Goal: Information Seeking & Learning: Learn about a topic

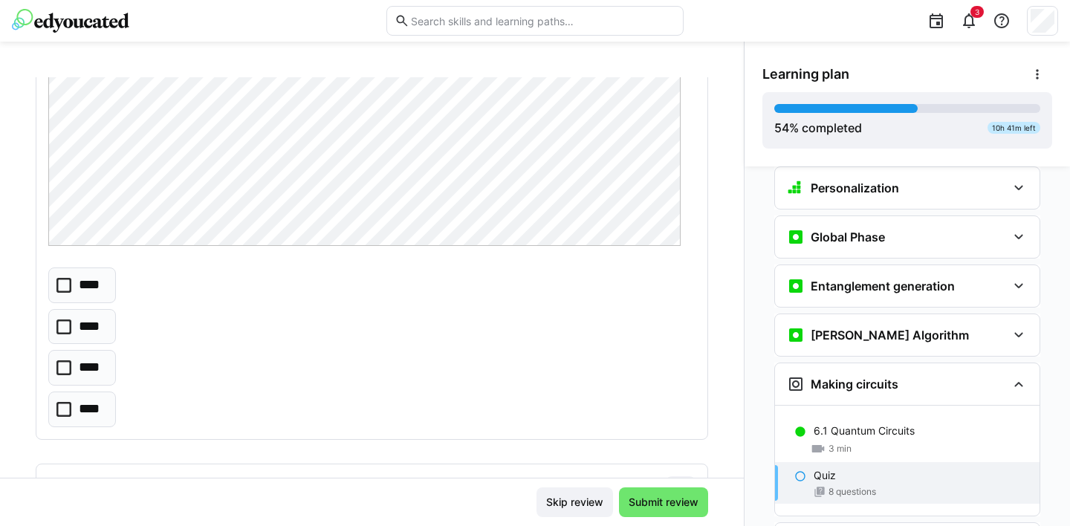
scroll to position [357, 0]
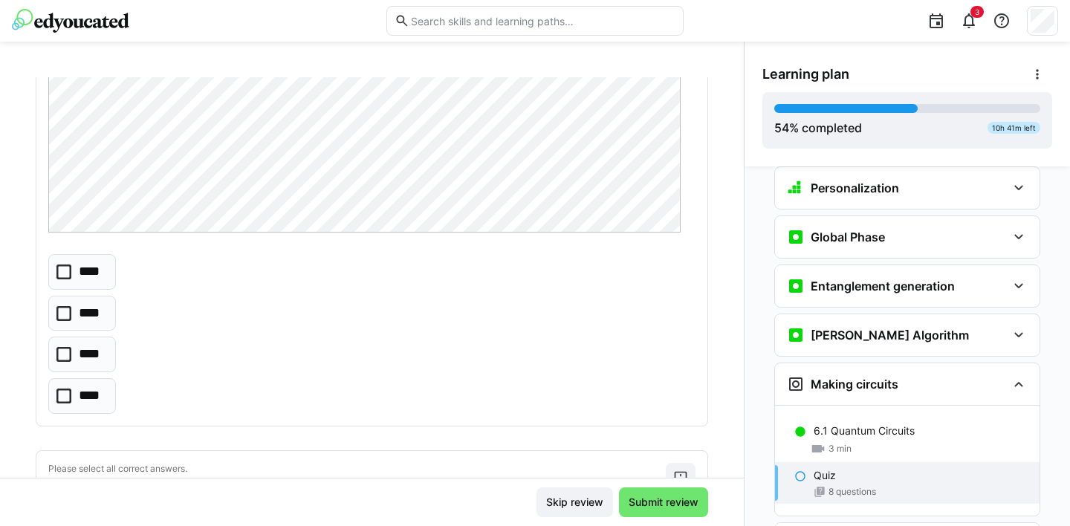
click at [66, 267] on icon at bounding box center [63, 272] width 15 height 15
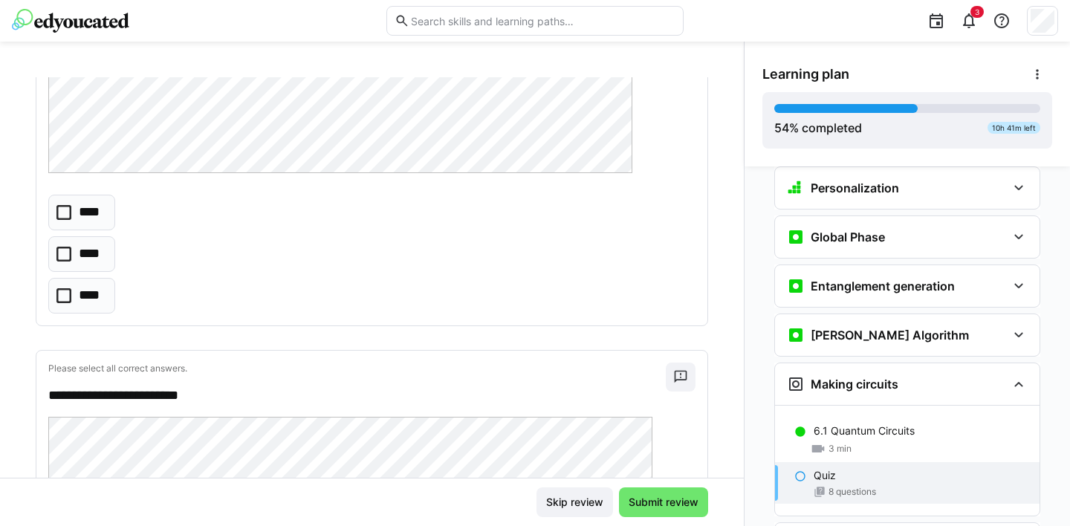
scroll to position [881, 0]
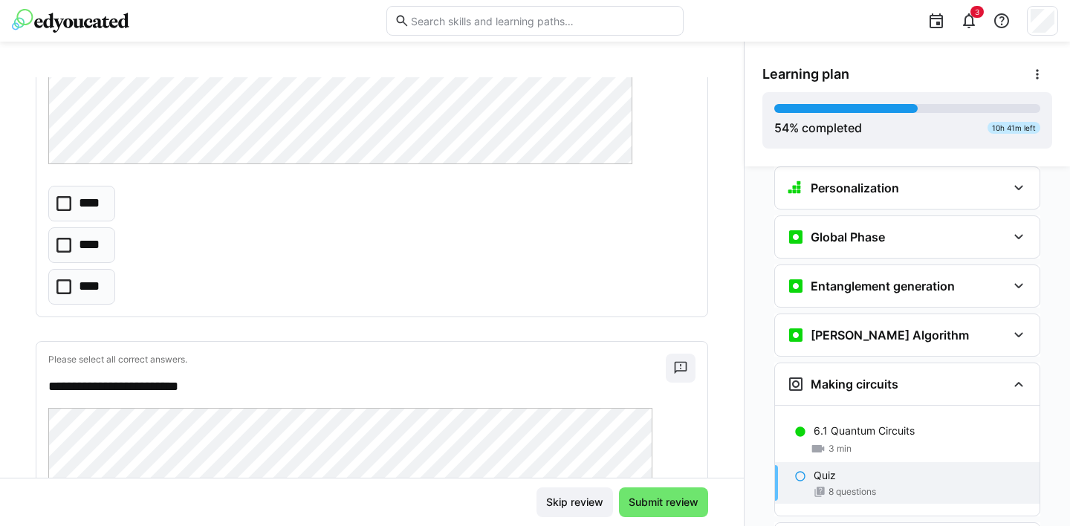
click at [61, 199] on icon at bounding box center [63, 203] width 15 height 15
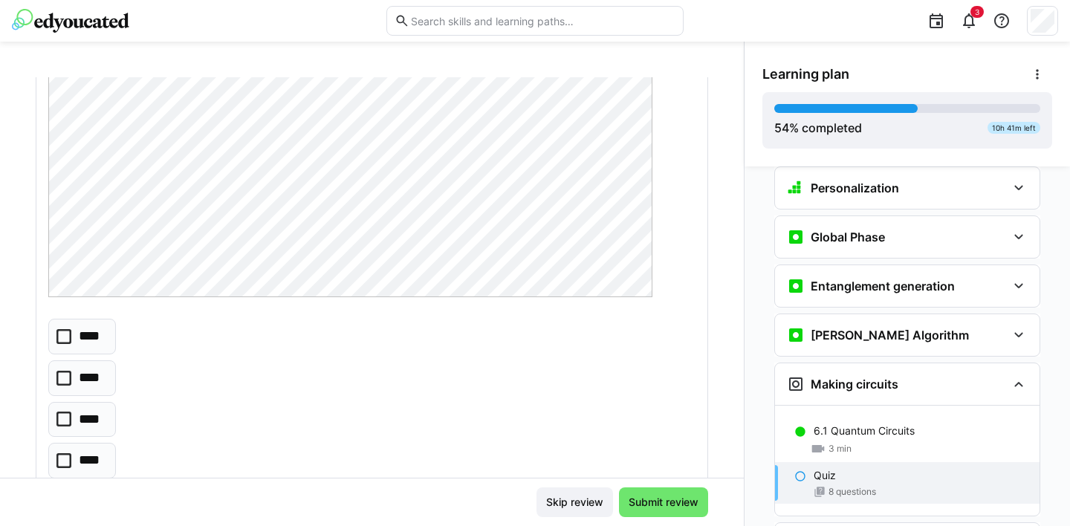
scroll to position [1244, 0]
click at [64, 404] on icon at bounding box center [63, 405] width 15 height 15
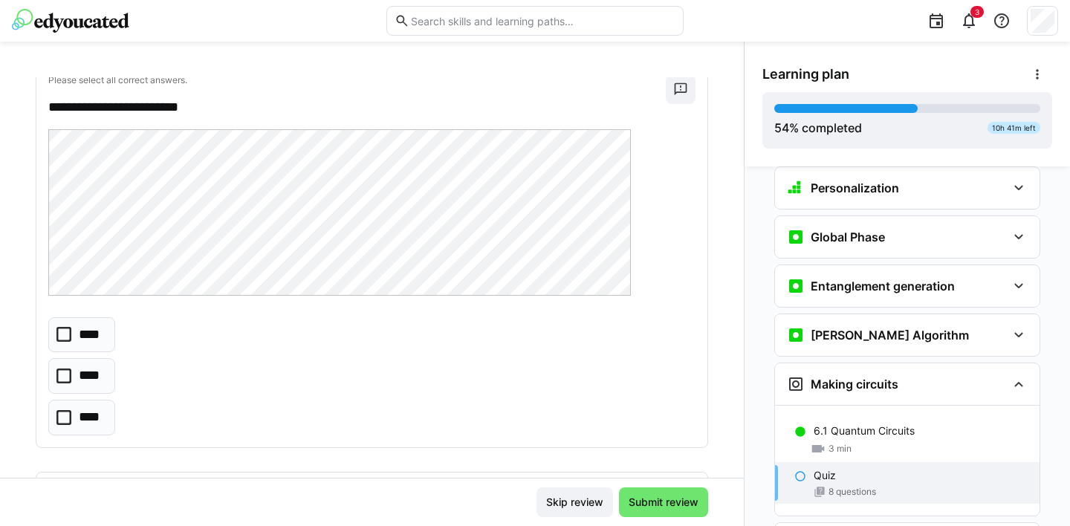
scroll to position [1682, 0]
click at [65, 375] on icon at bounding box center [63, 377] width 15 height 15
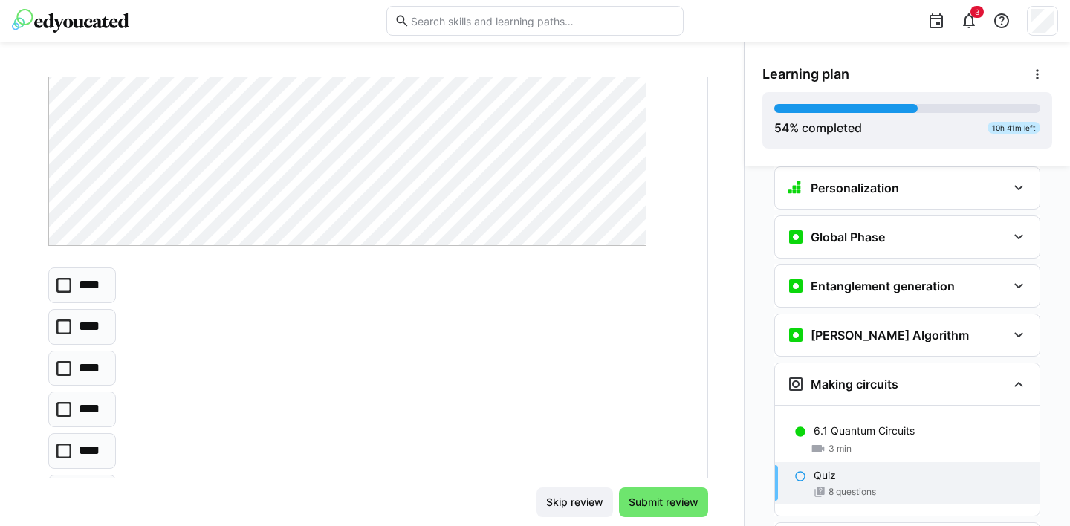
scroll to position [2229, 0]
click at [60, 447] on icon at bounding box center [63, 450] width 15 height 15
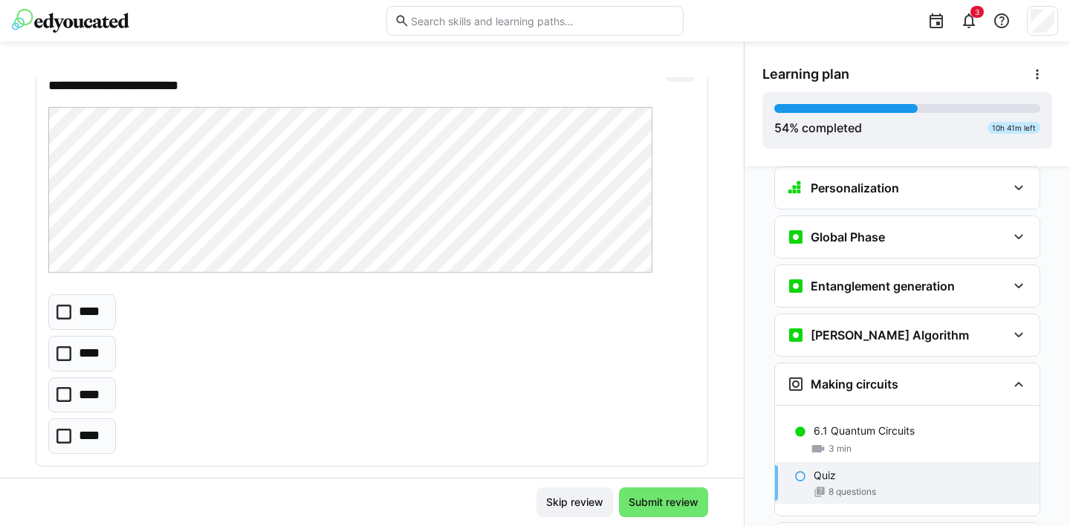
scroll to position [2742, 0]
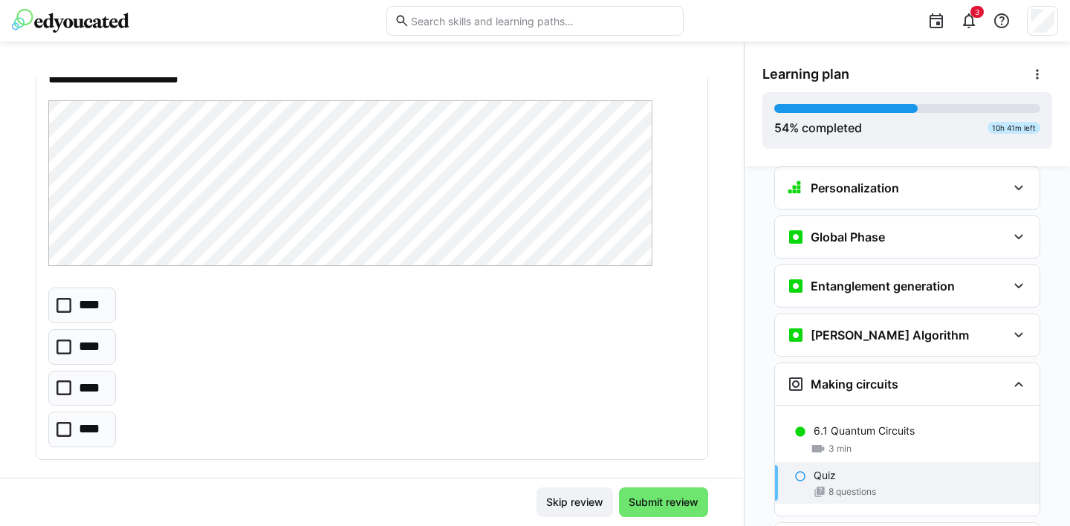
click at [65, 344] on icon at bounding box center [63, 347] width 15 height 15
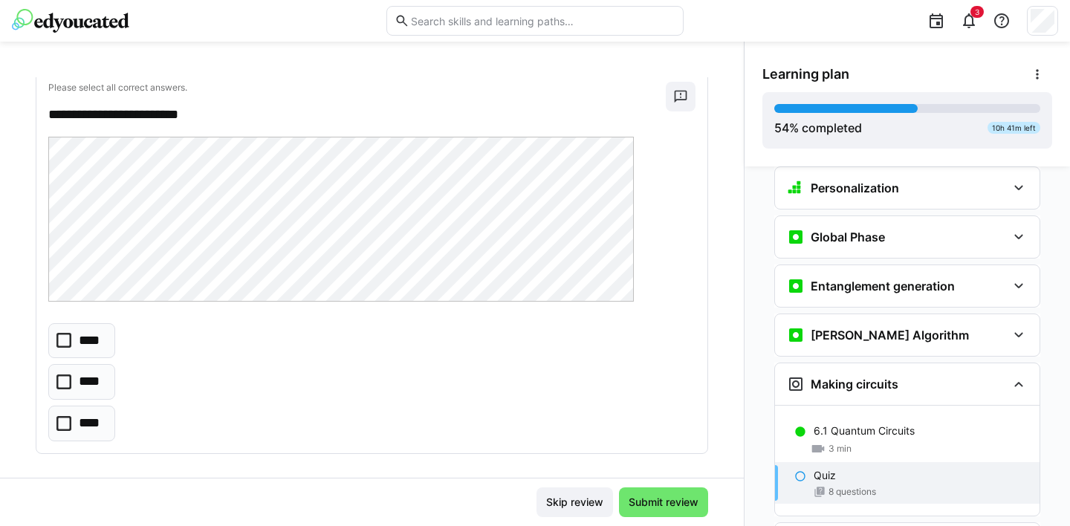
scroll to position [3156, 0]
click at [62, 341] on icon at bounding box center [63, 342] width 15 height 15
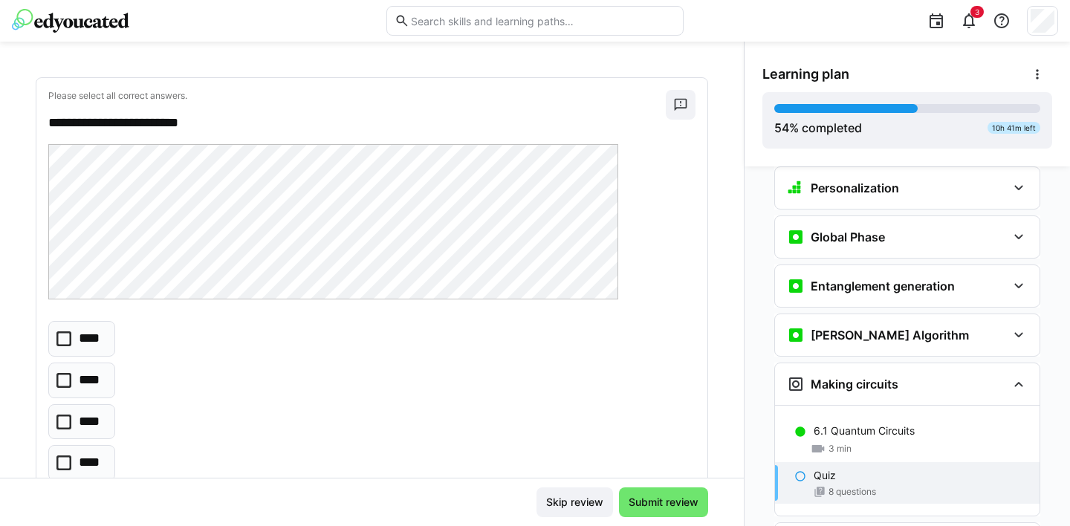
scroll to position [3564, 0]
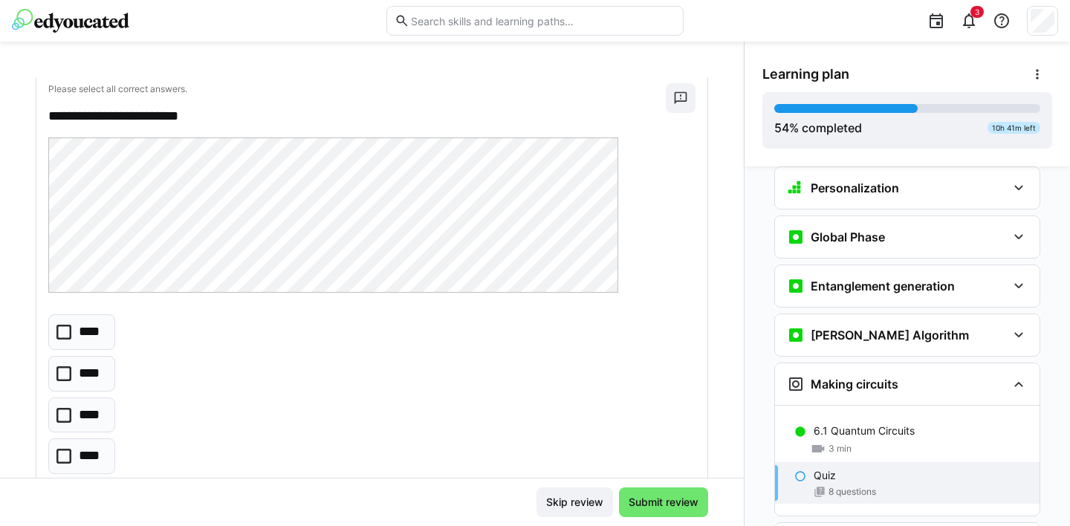
click at [65, 415] on icon at bounding box center [63, 415] width 15 height 15
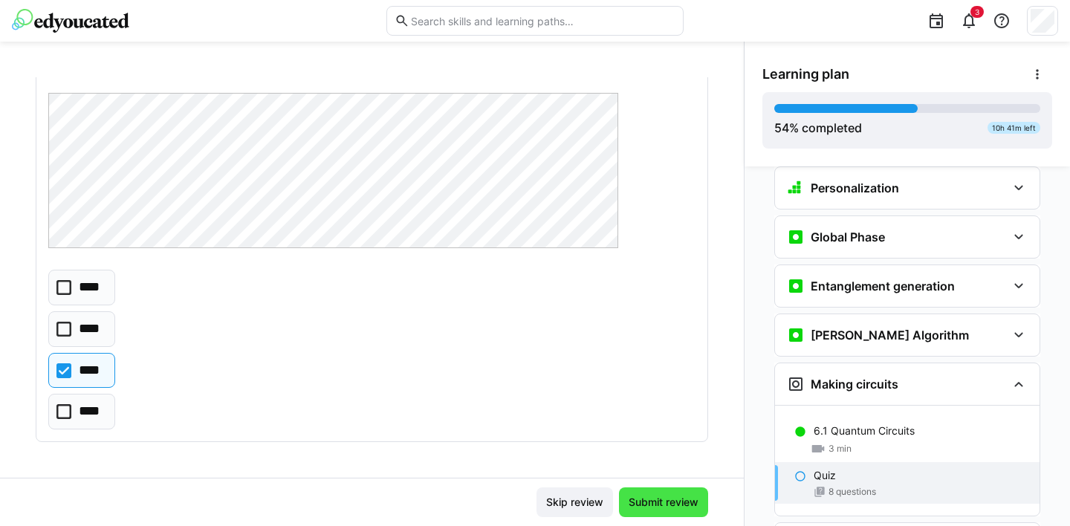
click at [663, 500] on span "Submit review" at bounding box center [664, 502] width 74 height 15
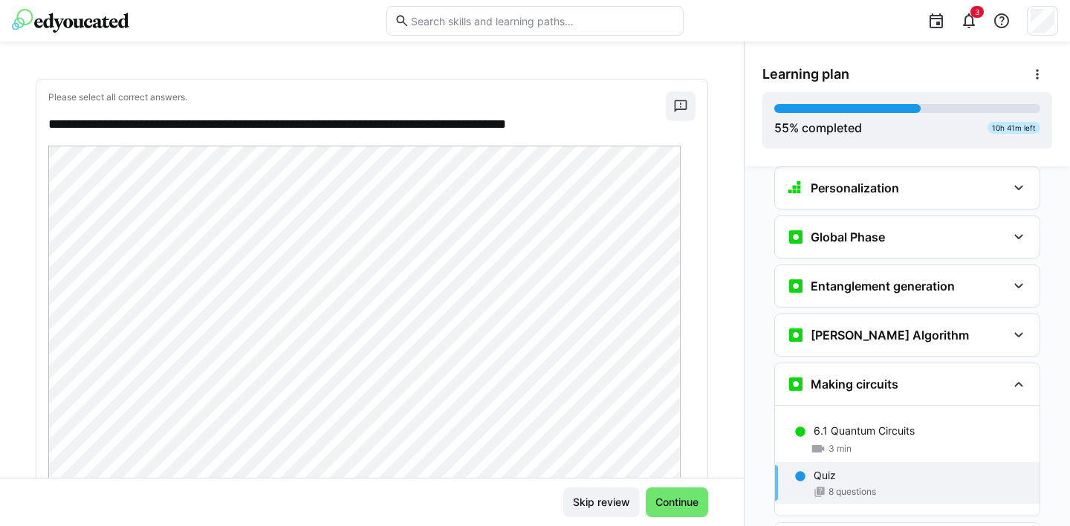
scroll to position [0, 0]
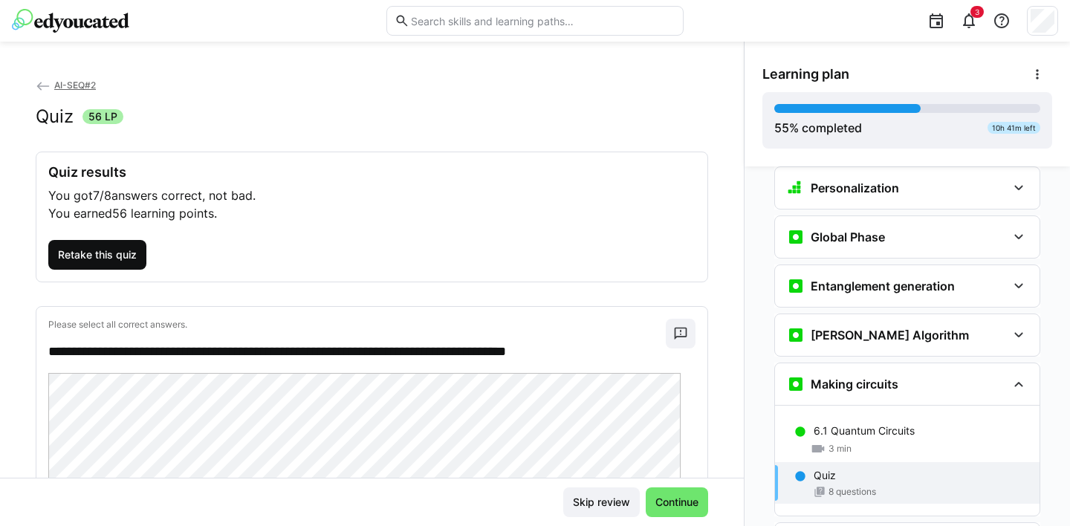
click at [80, 252] on span "Retake this quiz" at bounding box center [97, 255] width 83 height 15
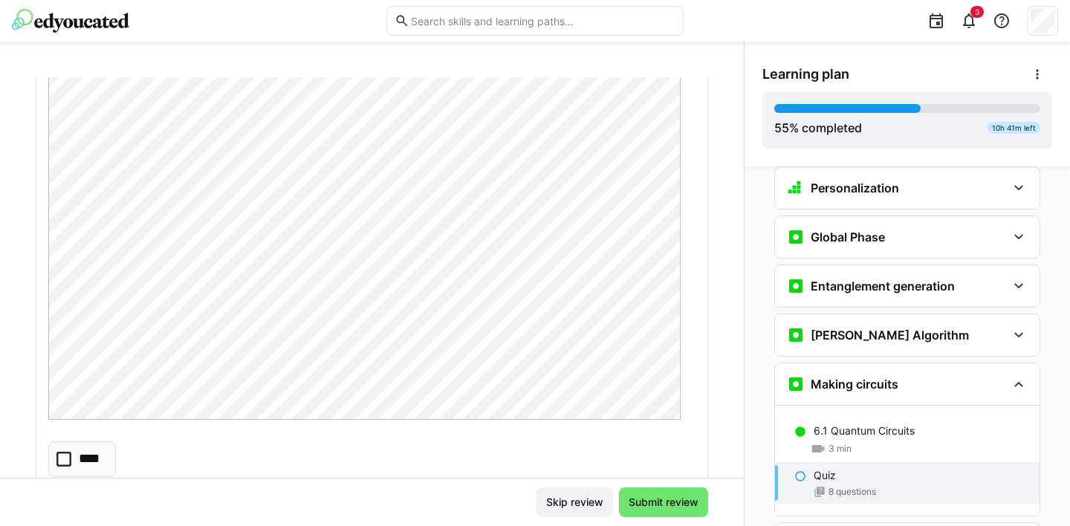
scroll to position [170, 0]
click at [63, 455] on icon at bounding box center [63, 458] width 15 height 15
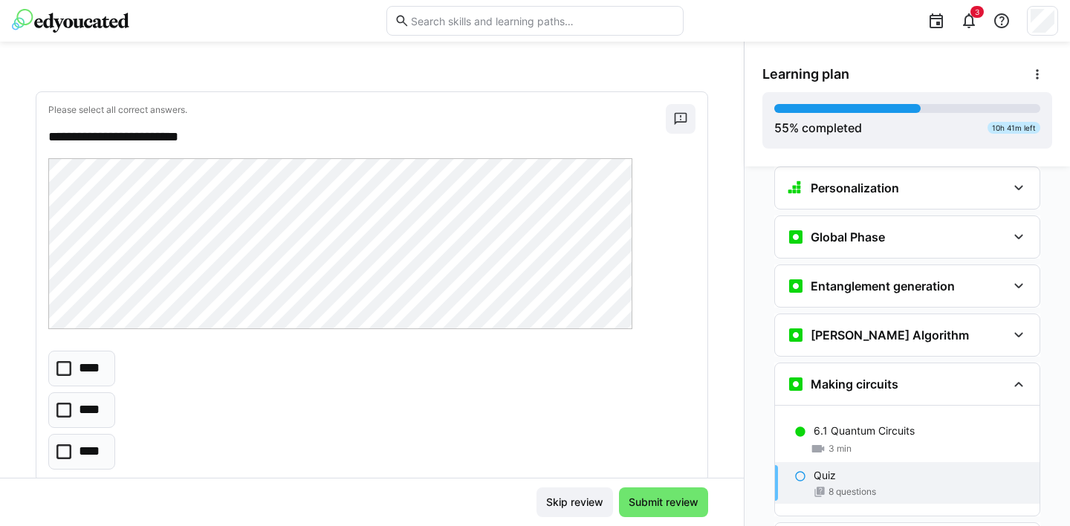
scroll to position [717, 0]
click at [65, 452] on icon at bounding box center [63, 451] width 15 height 15
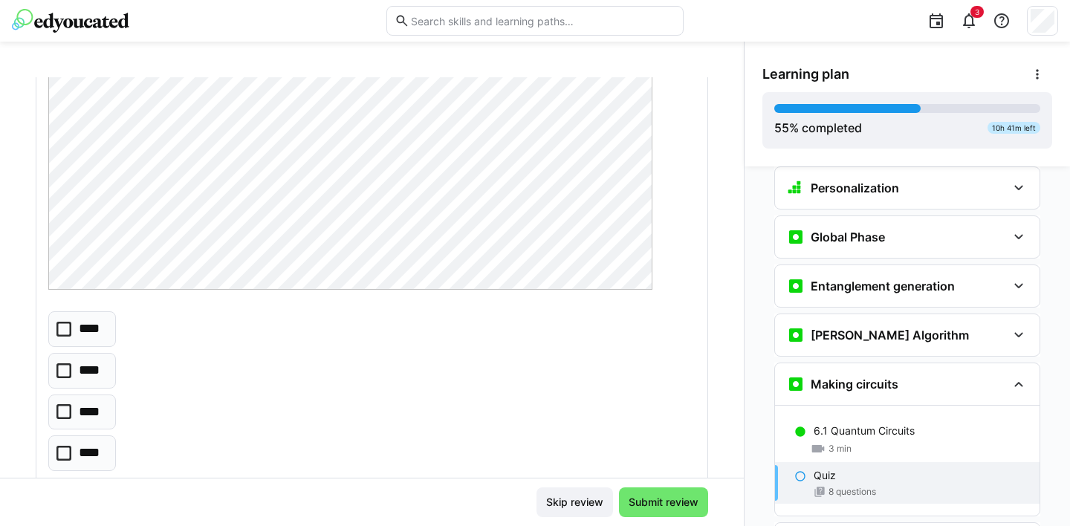
scroll to position [1243, 0]
click at [64, 405] on icon at bounding box center [63, 405] width 15 height 15
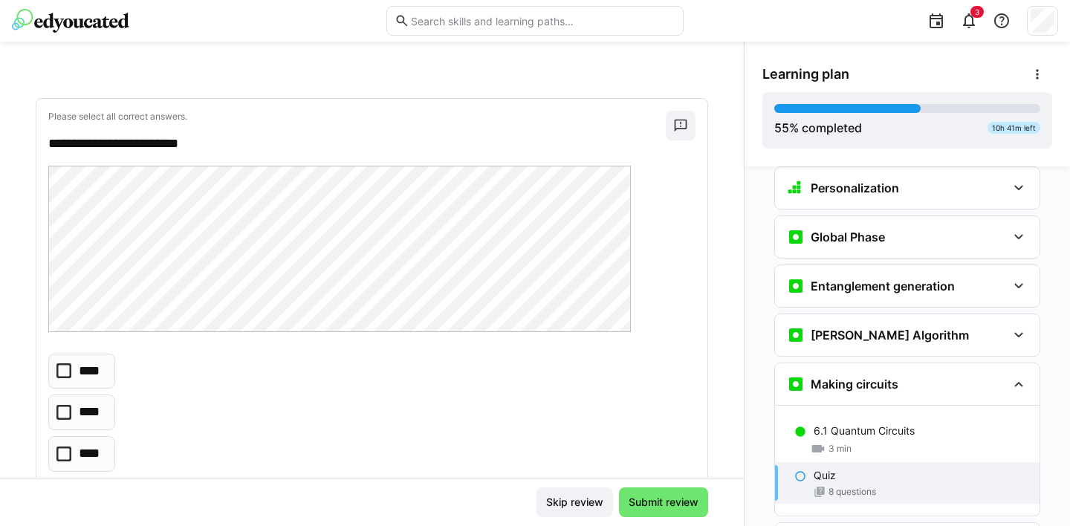
scroll to position [1647, 0]
click at [64, 407] on icon at bounding box center [63, 411] width 15 height 15
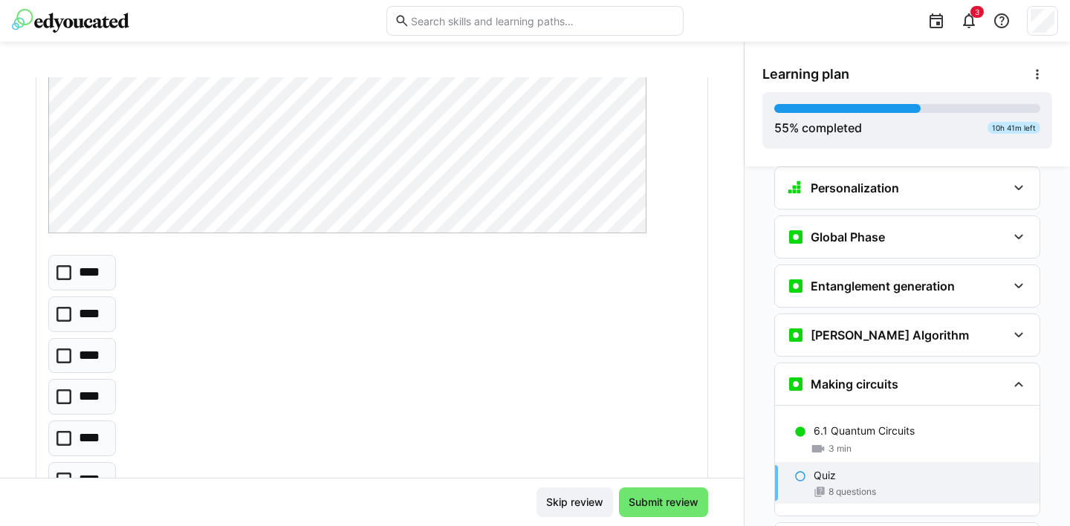
scroll to position [2252, 0]
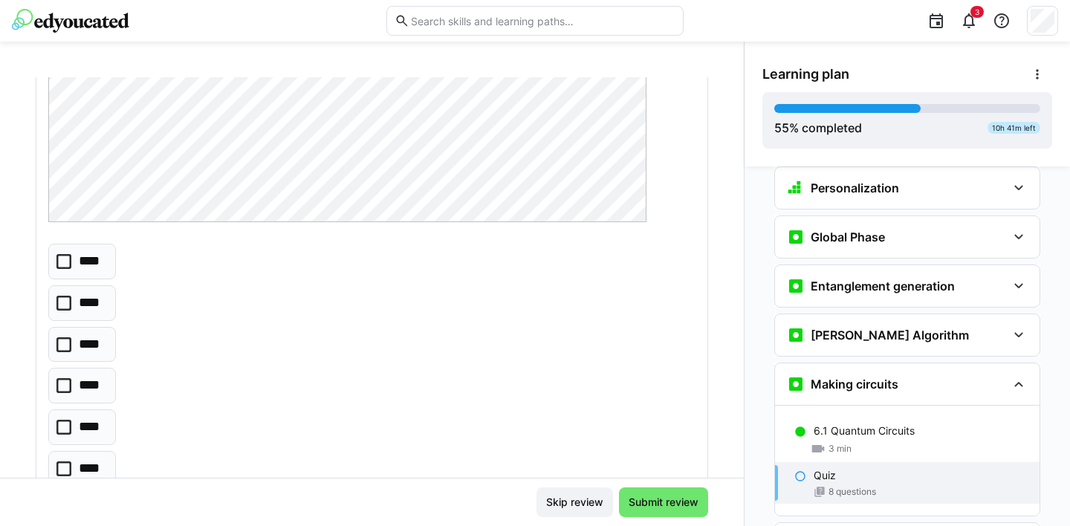
click at [65, 421] on icon at bounding box center [63, 427] width 15 height 15
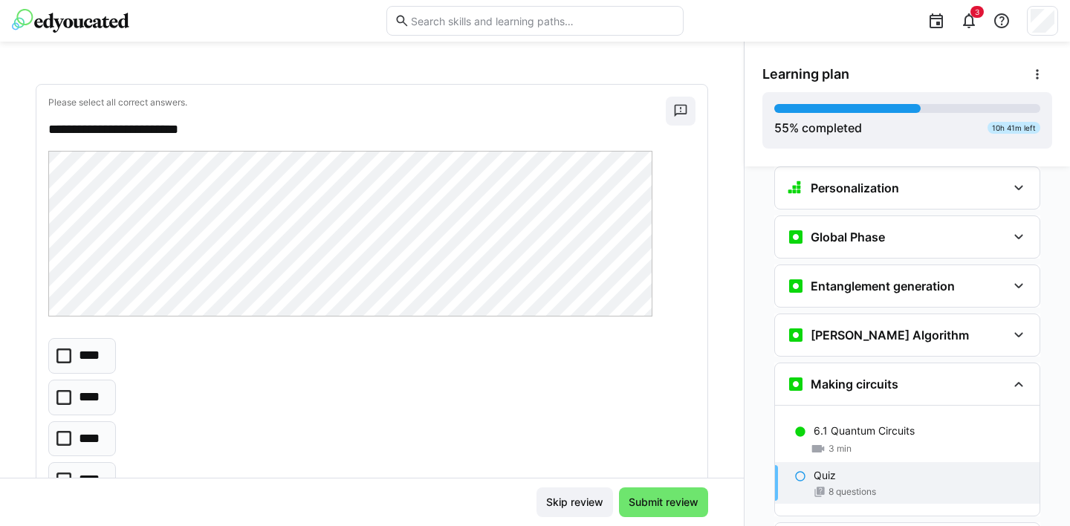
scroll to position [2681, 0]
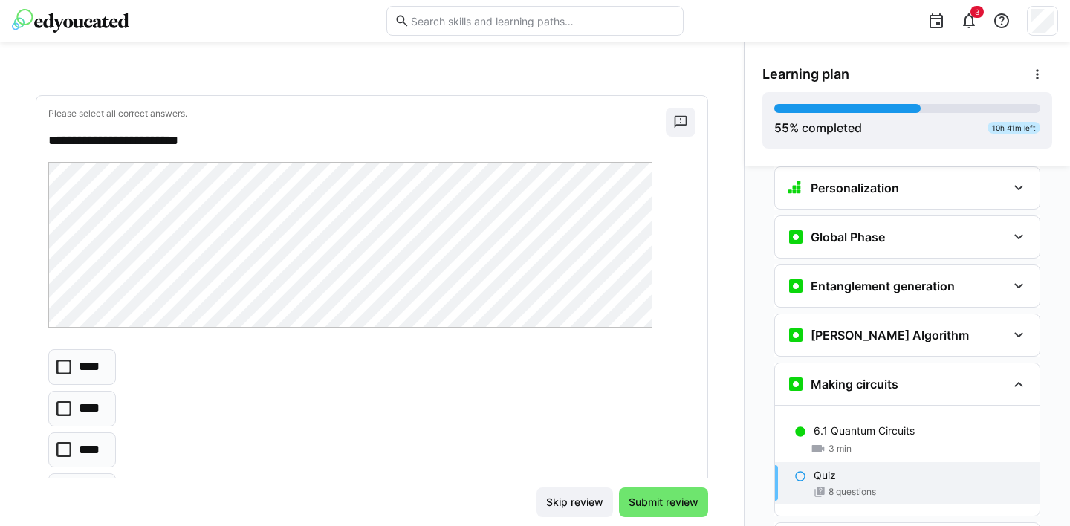
click at [65, 408] on icon at bounding box center [63, 408] width 15 height 15
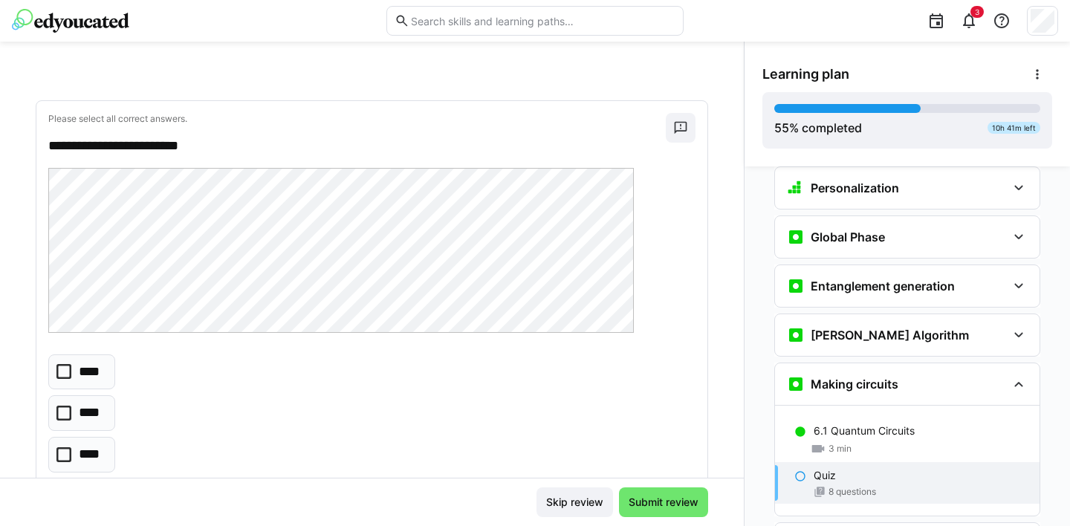
scroll to position [3127, 0]
click at [64, 372] on icon at bounding box center [63, 370] width 15 height 15
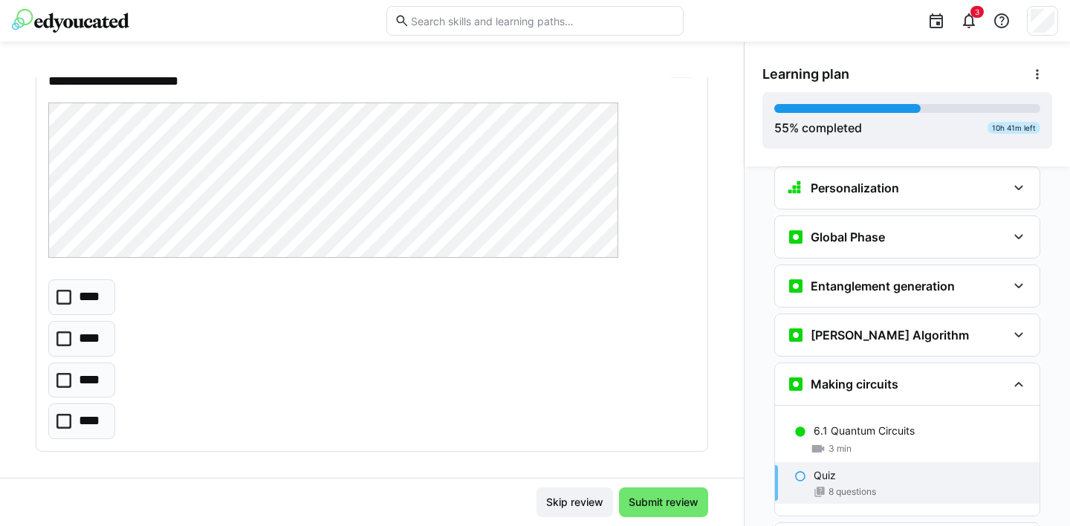
scroll to position [3610, 0]
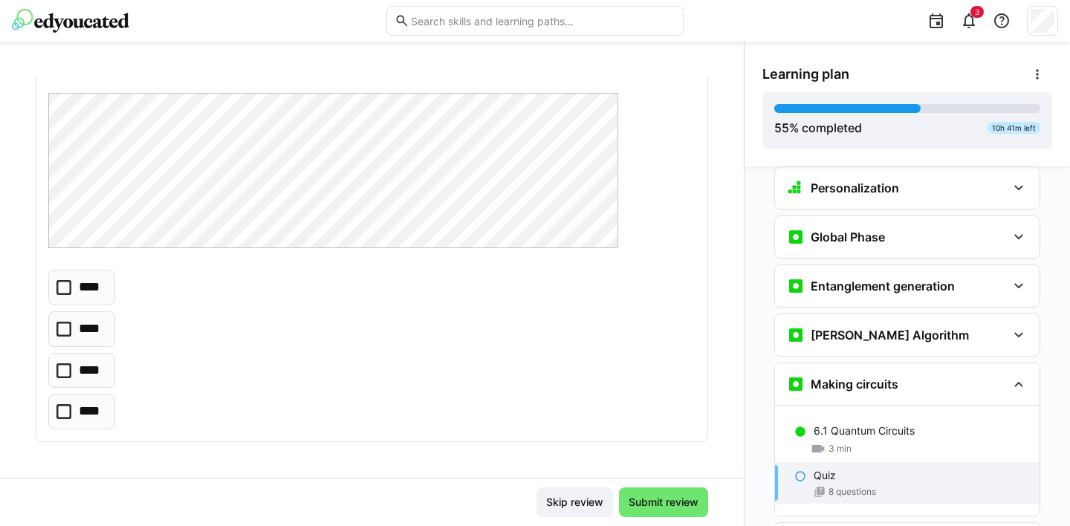
click at [59, 367] on icon at bounding box center [63, 371] width 15 height 15
click at [649, 505] on span "Submit review" at bounding box center [664, 502] width 74 height 15
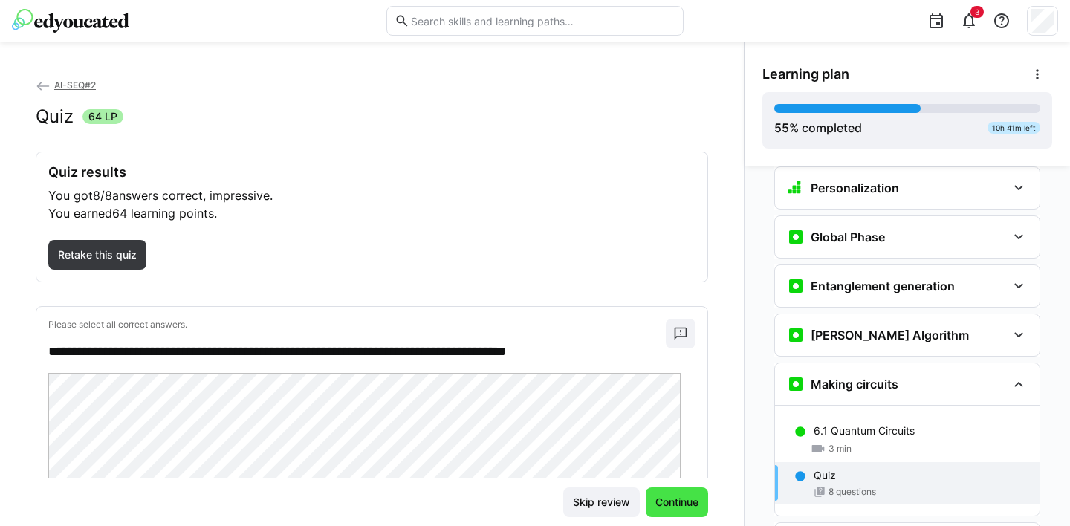
click at [681, 505] on span "Continue" at bounding box center [677, 502] width 48 height 15
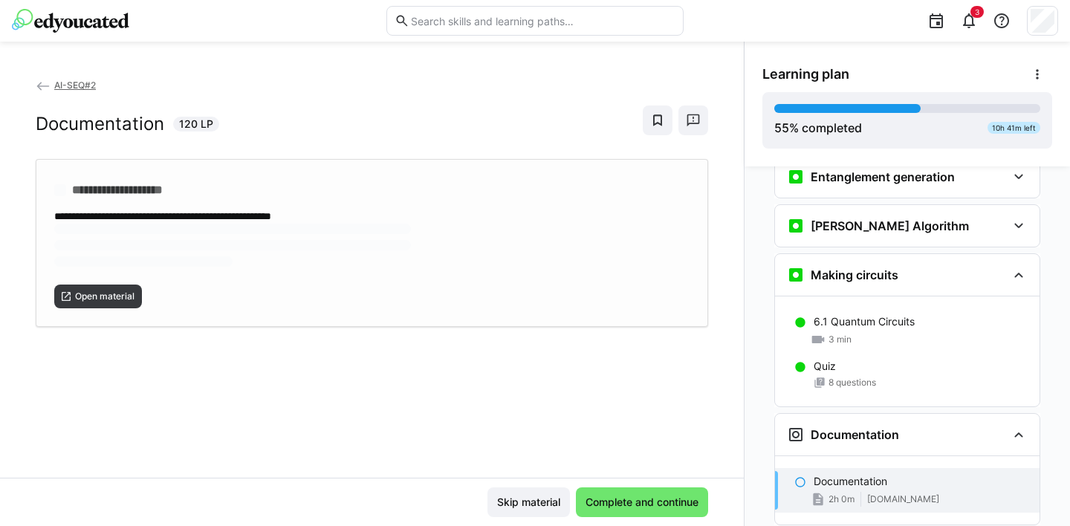
scroll to position [2107, 0]
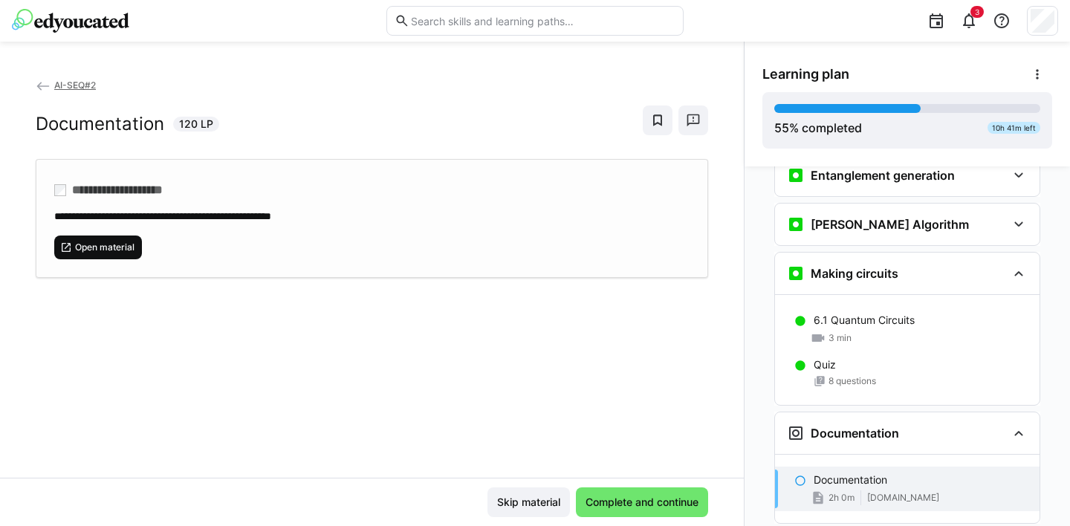
click at [114, 244] on span "Open material" at bounding box center [105, 248] width 62 height 12
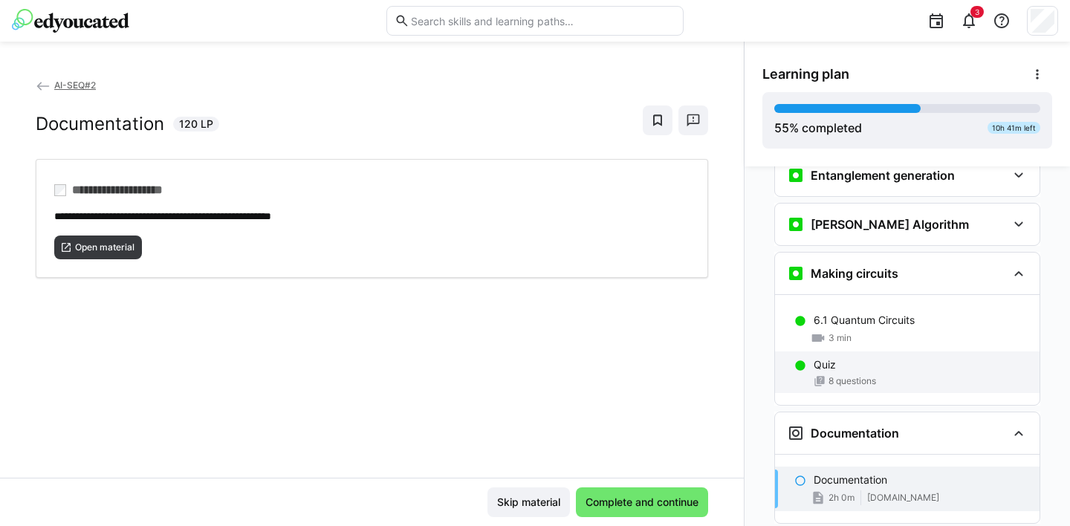
scroll to position [2177, 0]
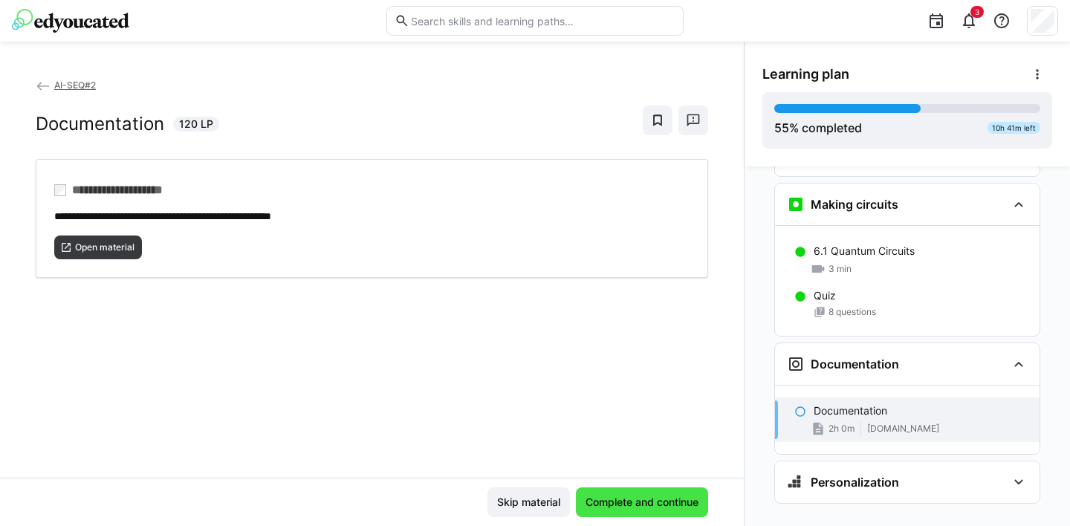
click at [679, 500] on span "Complete and continue" at bounding box center [642, 502] width 117 height 15
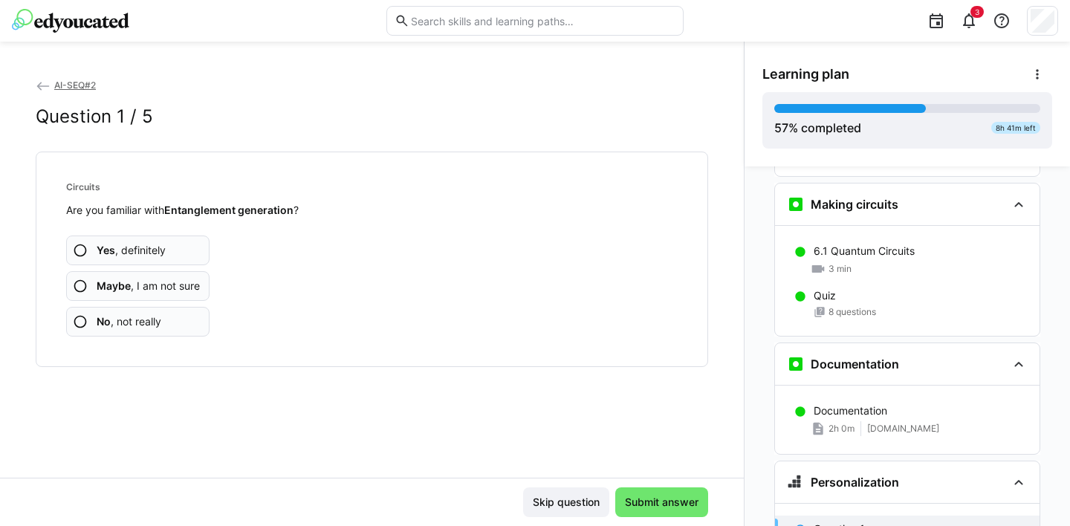
click at [82, 285] on eds-icon at bounding box center [80, 286] width 15 height 15
click at [80, 287] on eds-icon at bounding box center [80, 286] width 15 height 15
click at [80, 320] on eds-icon at bounding box center [80, 321] width 15 height 15
click at [79, 283] on eds-icon at bounding box center [80, 286] width 15 height 15
click at [80, 285] on eds-icon at bounding box center [80, 286] width 15 height 15
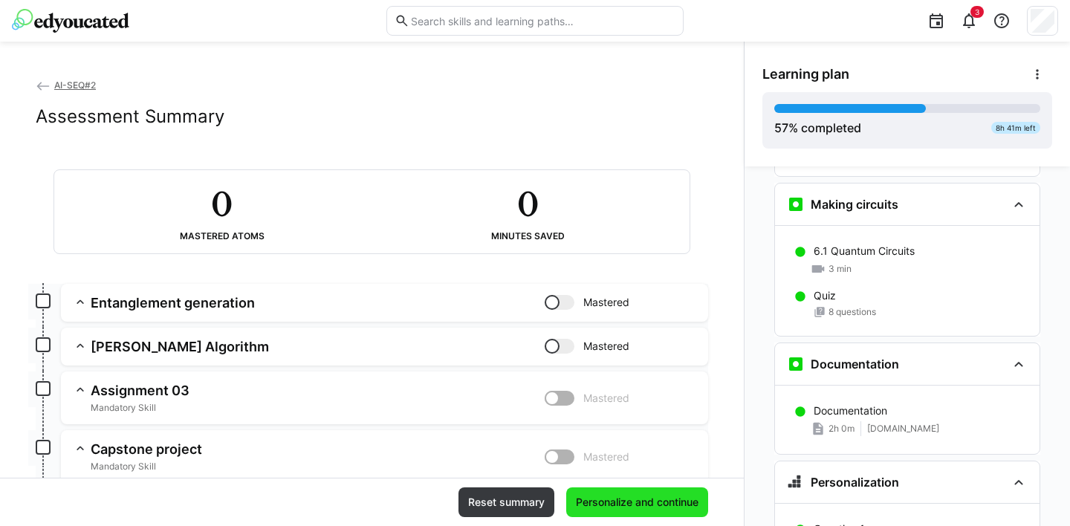
click at [642, 508] on span "Personalize and continue" at bounding box center [637, 502] width 127 height 15
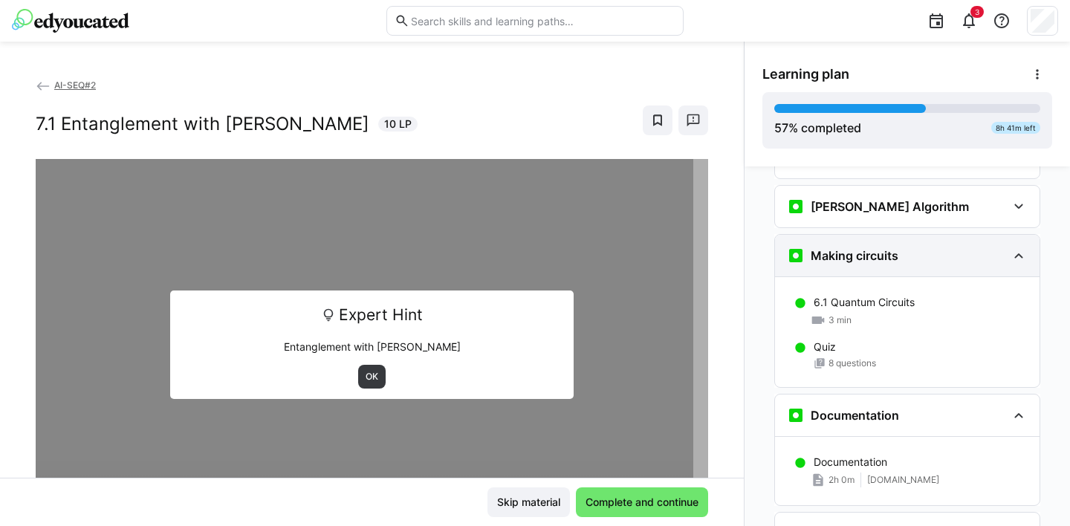
scroll to position [2126, 0]
click at [1011, 246] on eds-icon at bounding box center [1019, 255] width 18 height 18
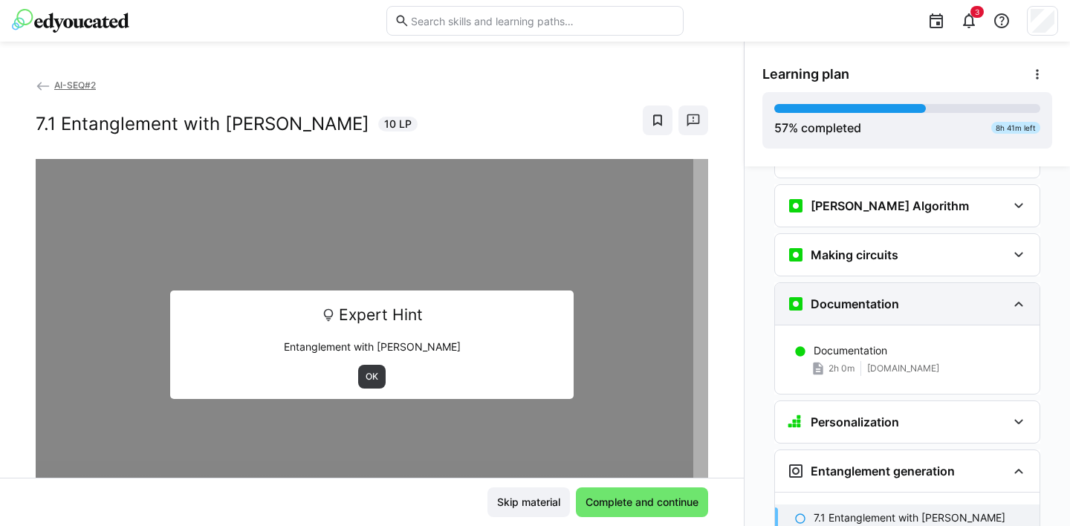
click at [1011, 295] on eds-icon at bounding box center [1019, 304] width 18 height 18
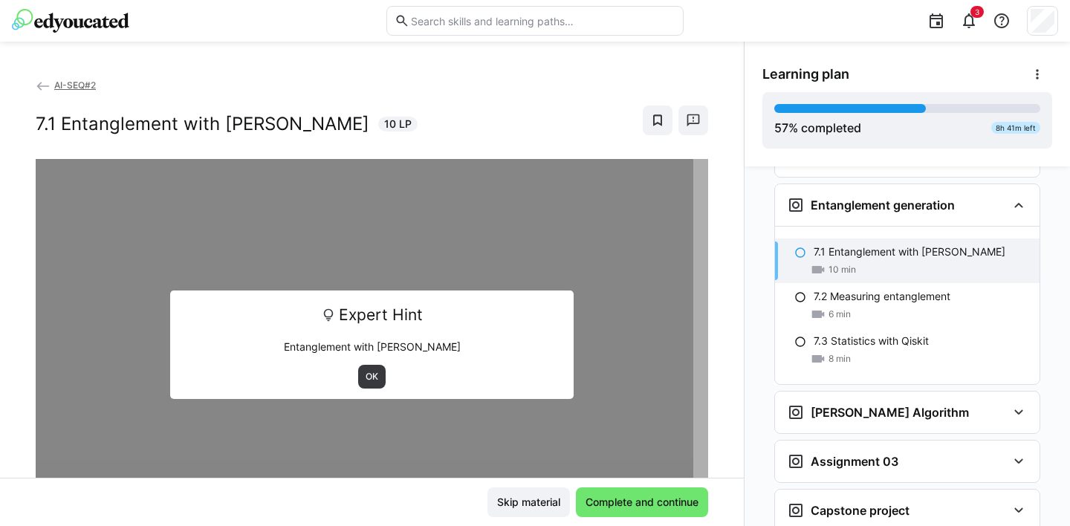
scroll to position [2328, 0]
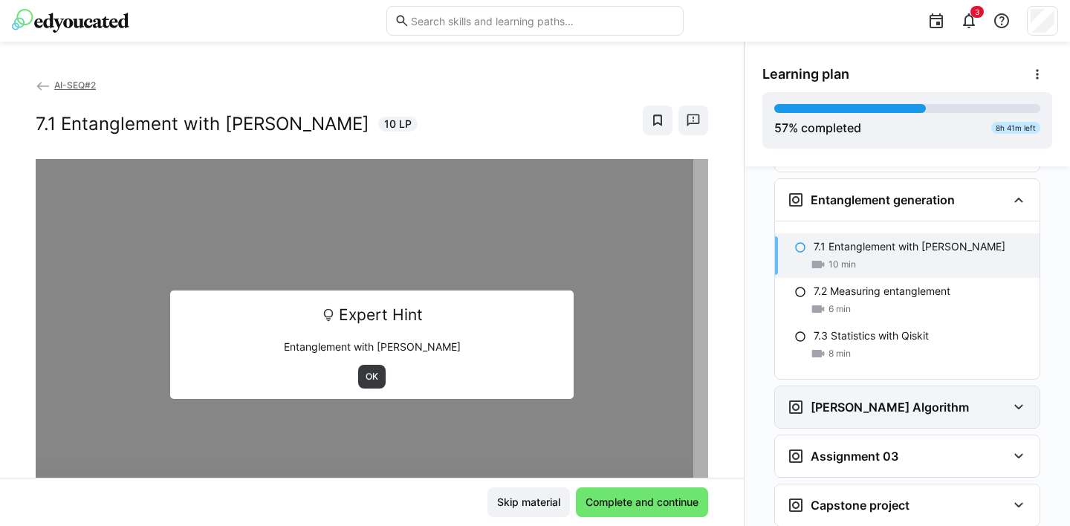
click at [1012, 398] on eds-icon at bounding box center [1019, 407] width 18 height 18
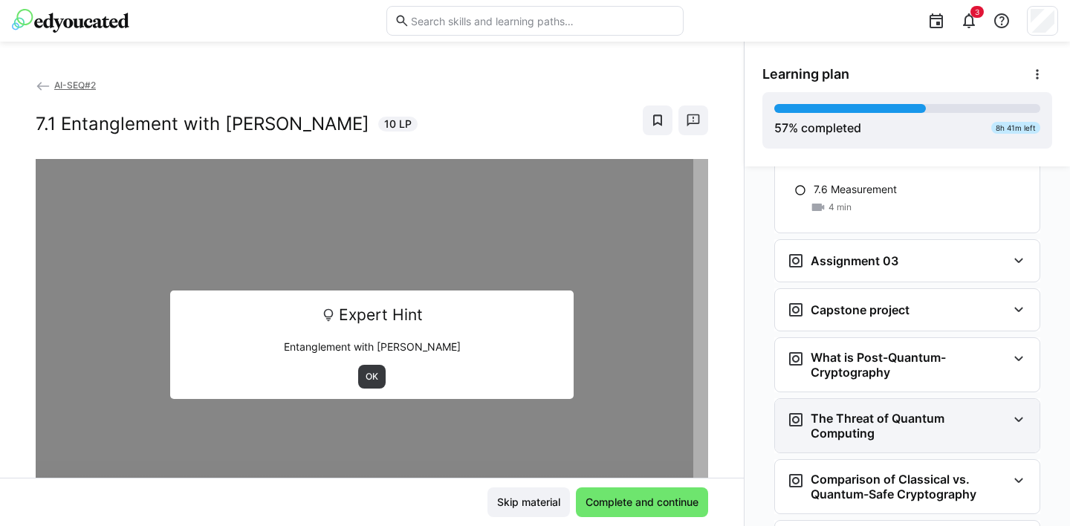
scroll to position [2683, 0]
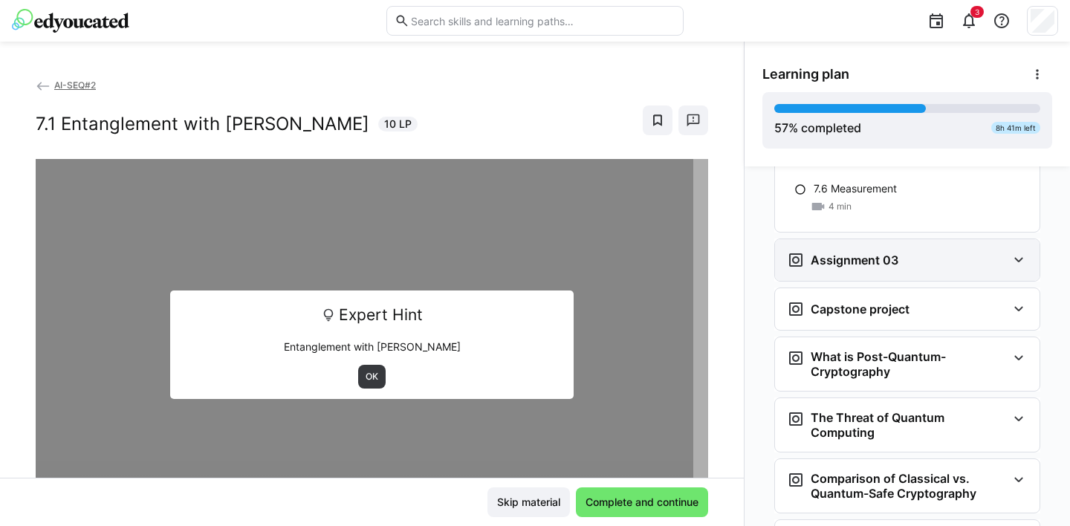
click at [1012, 251] on eds-icon at bounding box center [1019, 260] width 18 height 18
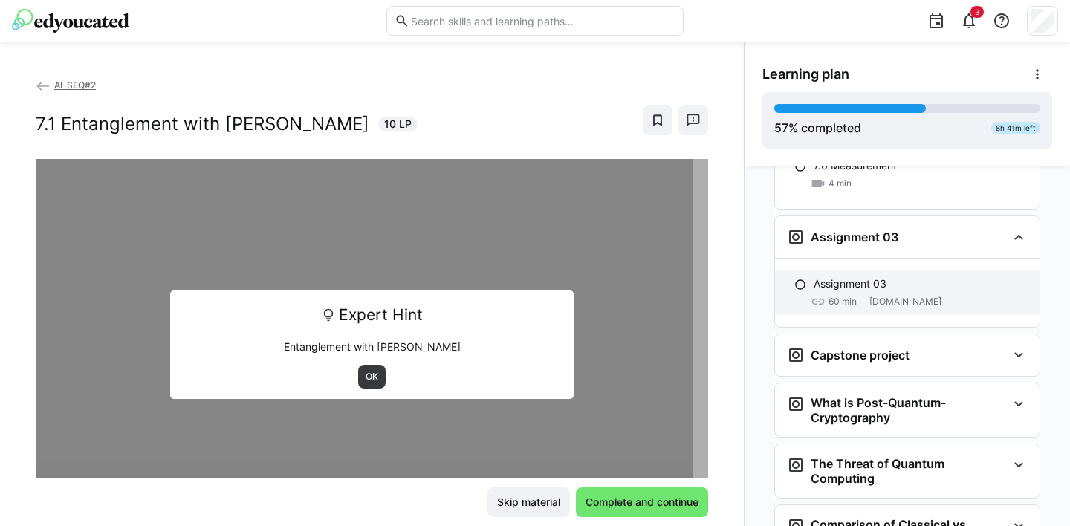
scroll to position [2763, 0]
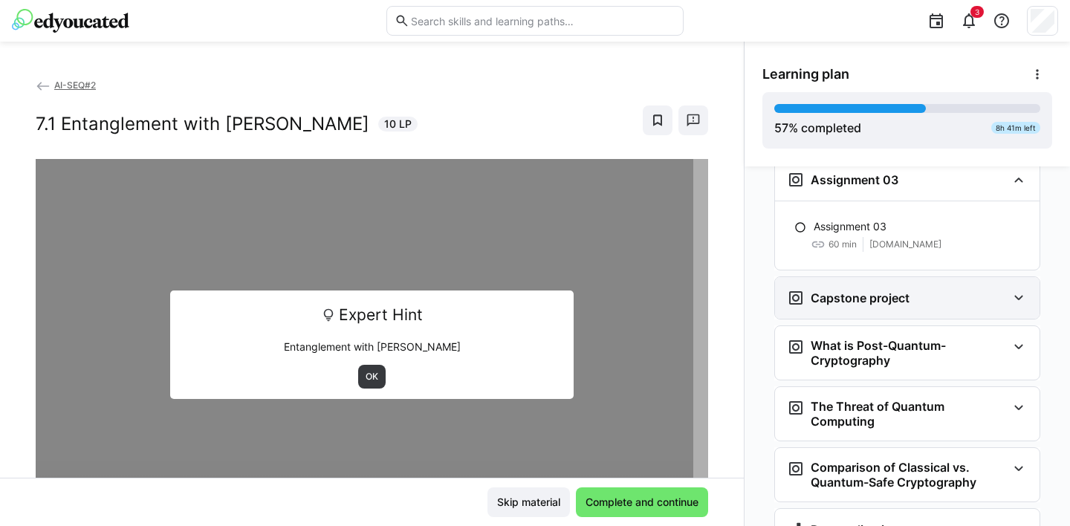
click at [1013, 289] on eds-icon at bounding box center [1019, 298] width 18 height 18
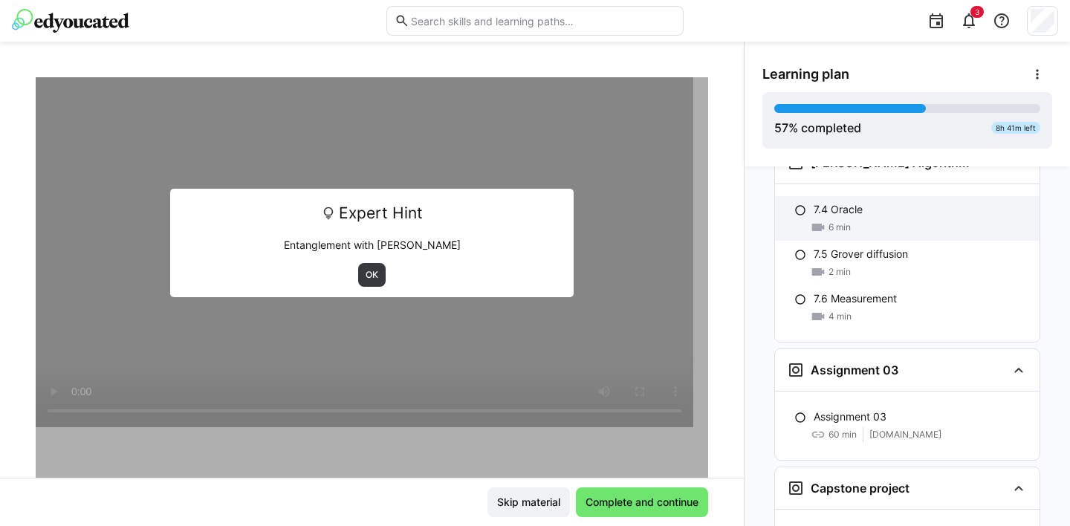
scroll to position [2577, 0]
